Goal: Check status: Check status

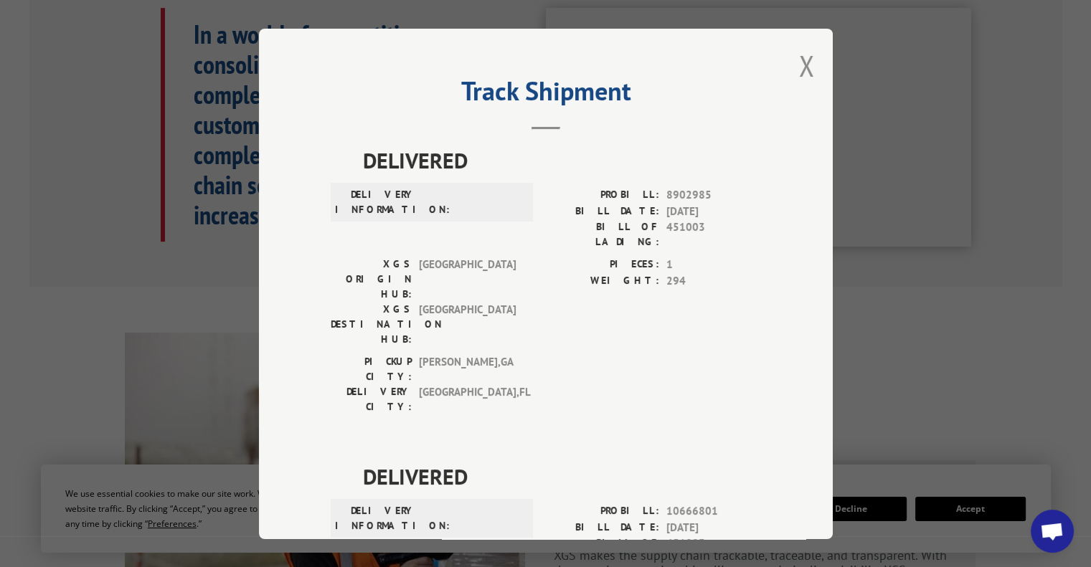
scroll to position [531, 0]
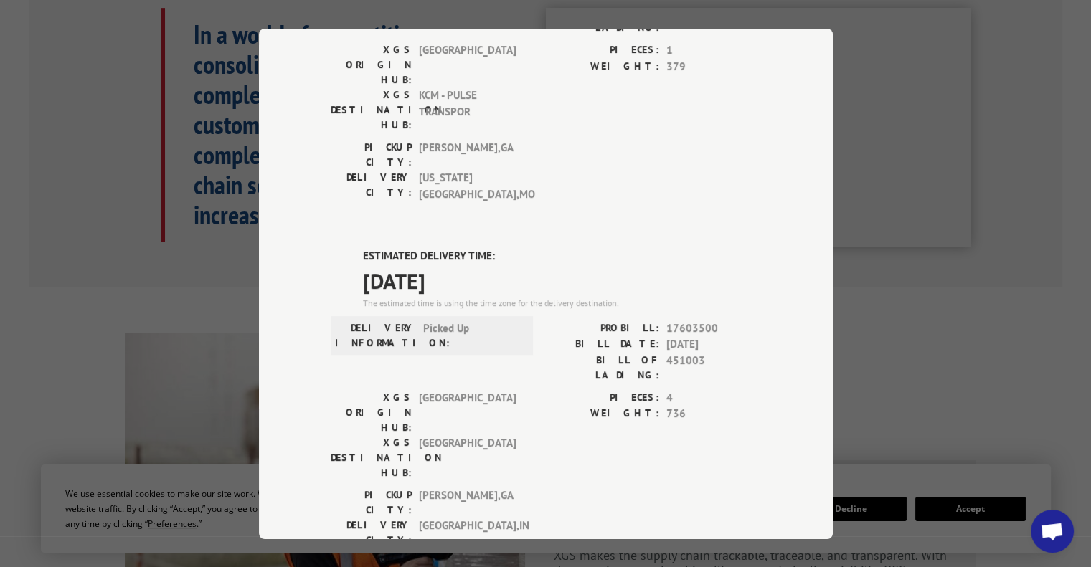
click at [675, 320] on span "17603500" at bounding box center [713, 328] width 95 height 16
copy span "17603500"
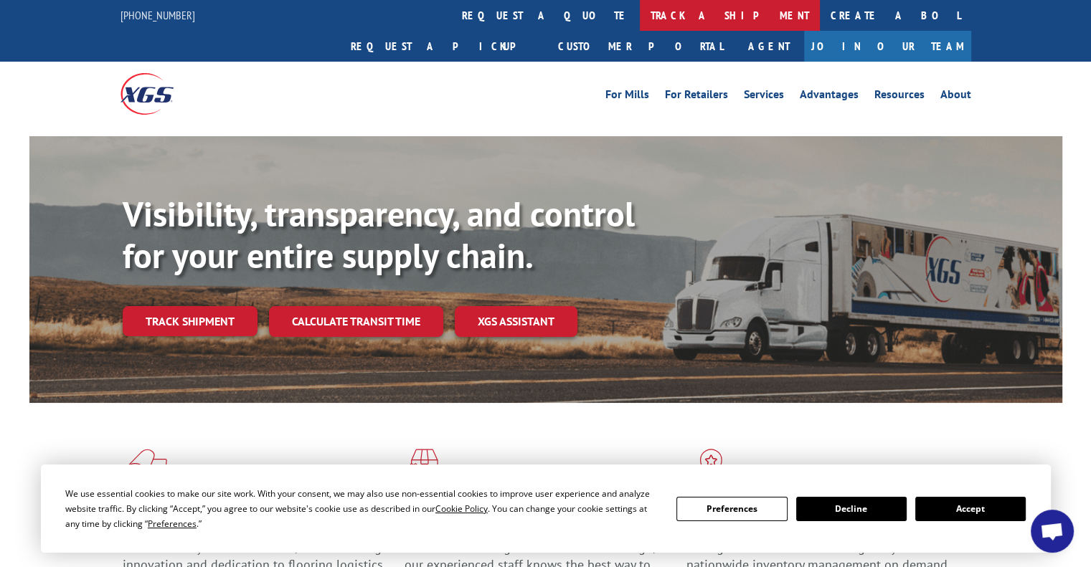
click at [640, 16] on link "track a shipment" at bounding box center [730, 15] width 180 height 31
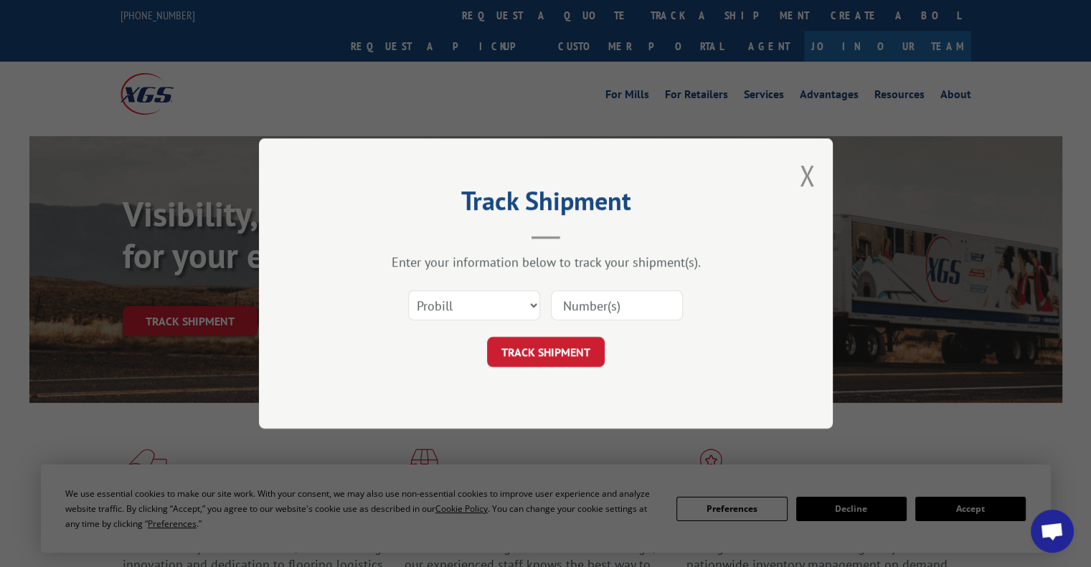
click at [597, 300] on input at bounding box center [617, 305] width 132 height 30
paste input "17603500"
type input "17603500"
click button "TRACK SHIPMENT" at bounding box center [546, 352] width 118 height 30
